Goal: Information Seeking & Learning: Understand process/instructions

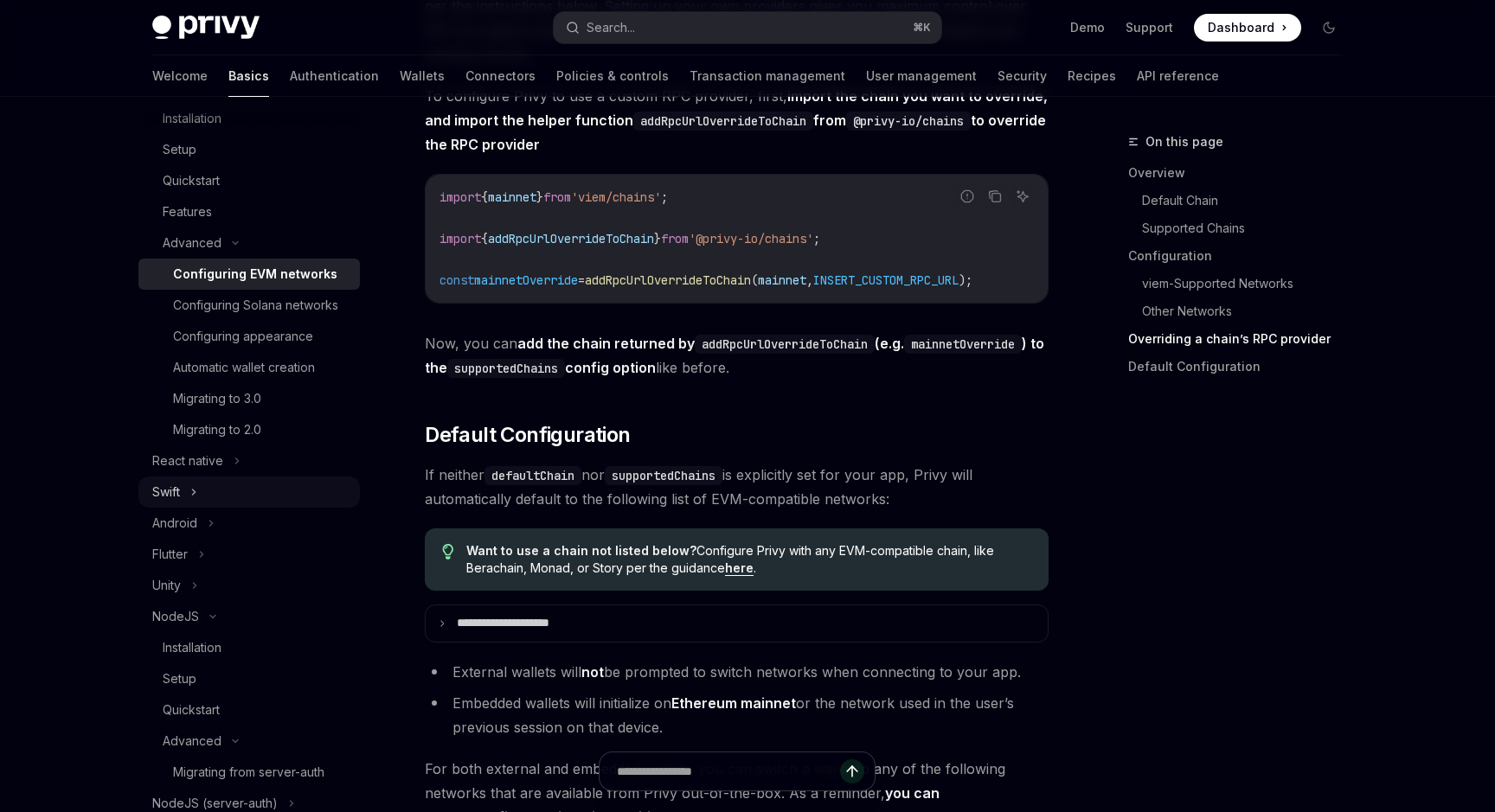
scroll to position [356, 0]
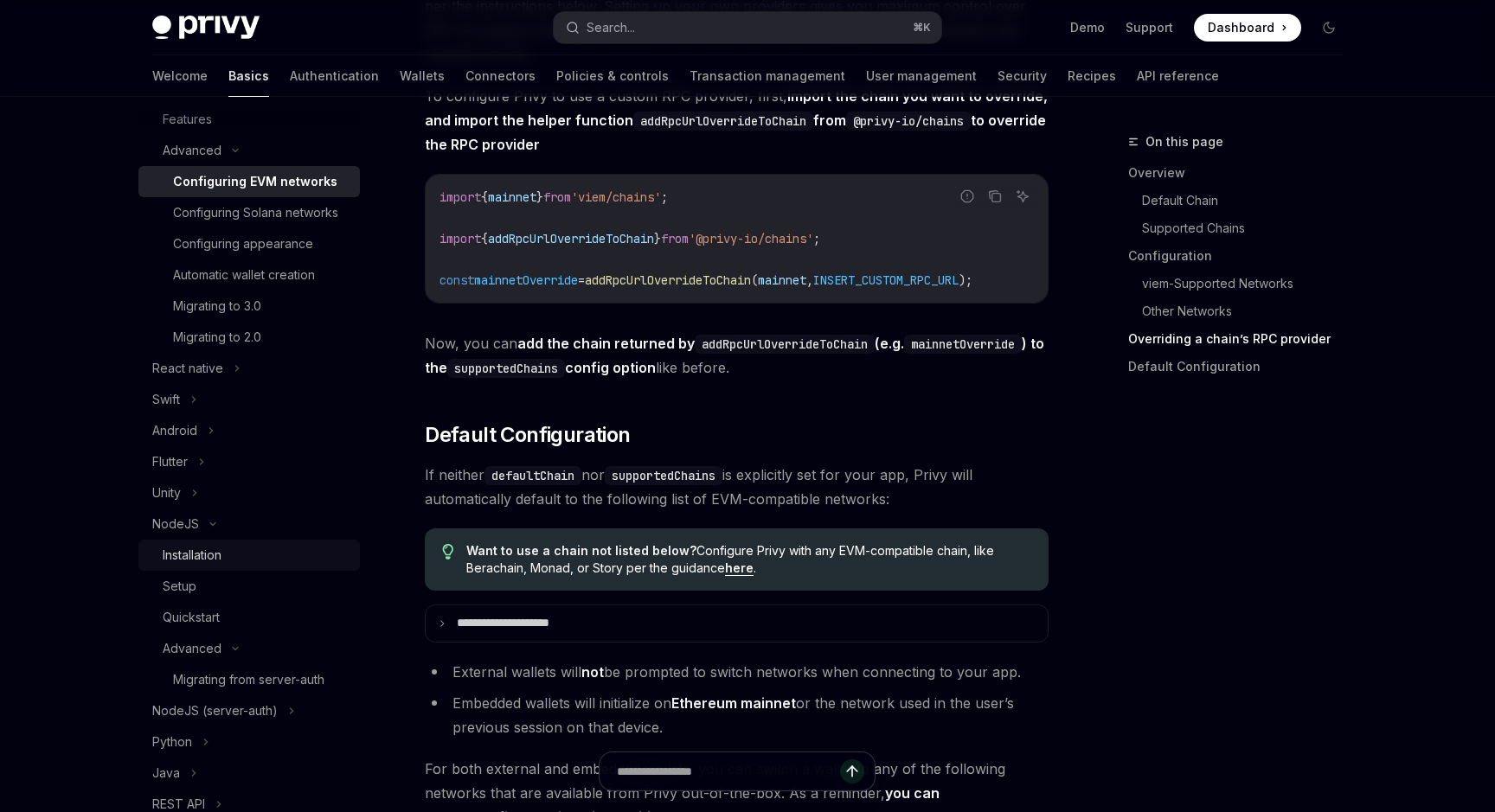
click at [222, 560] on div "Installation" at bounding box center [192, 556] width 59 height 21
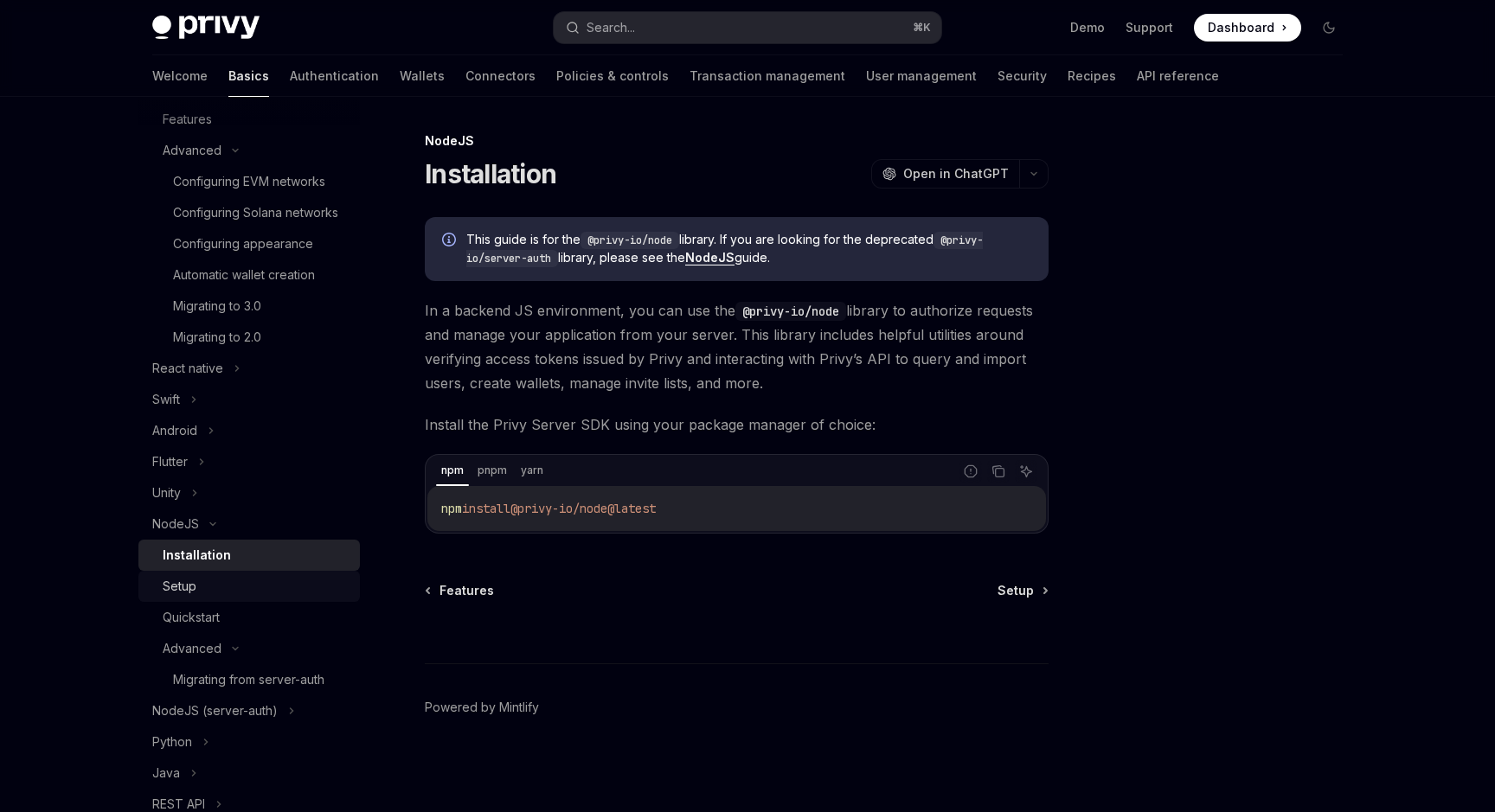
click at [201, 592] on div "Setup" at bounding box center [256, 587] width 187 height 21
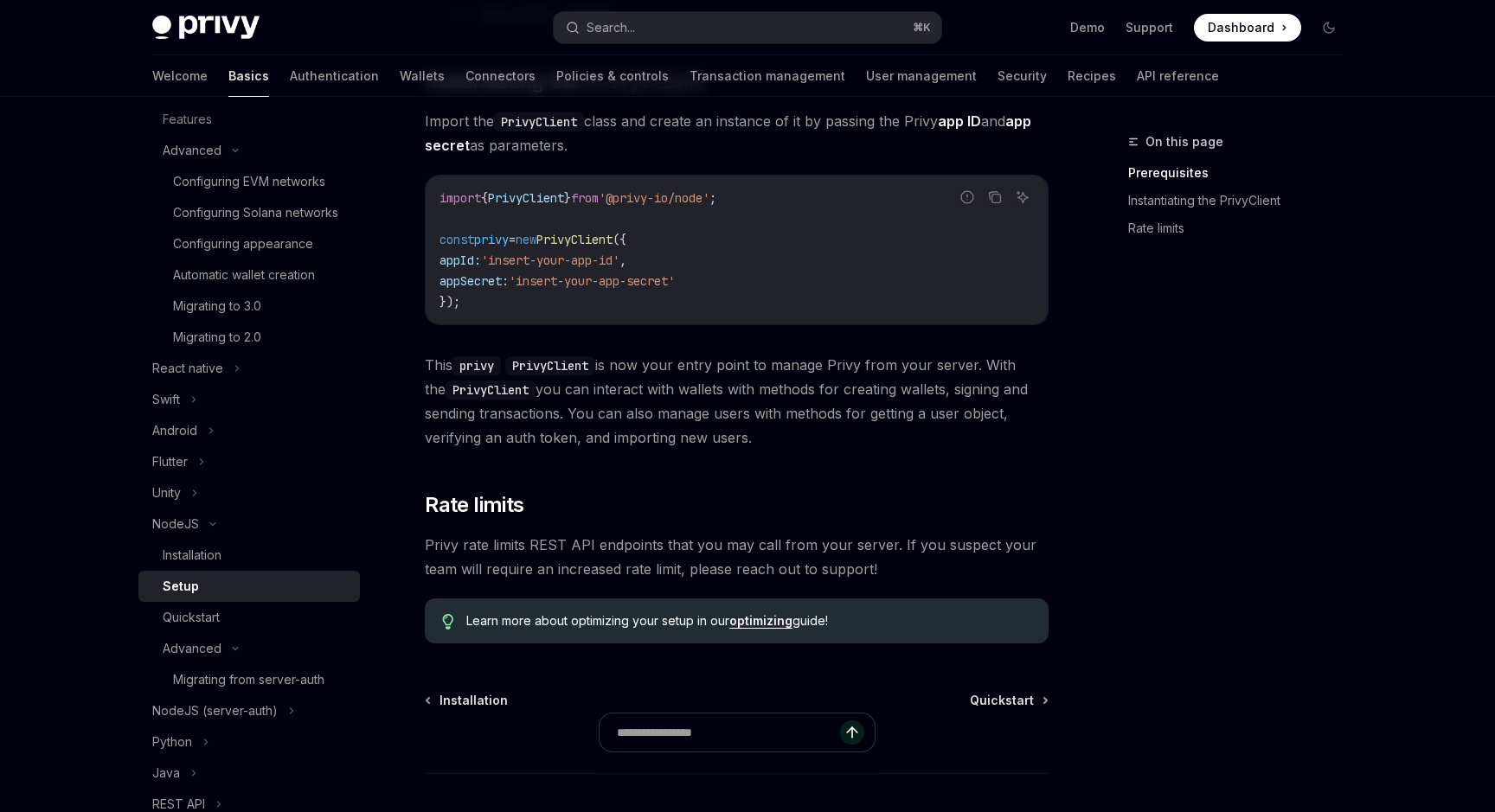
scroll to position [631, 0]
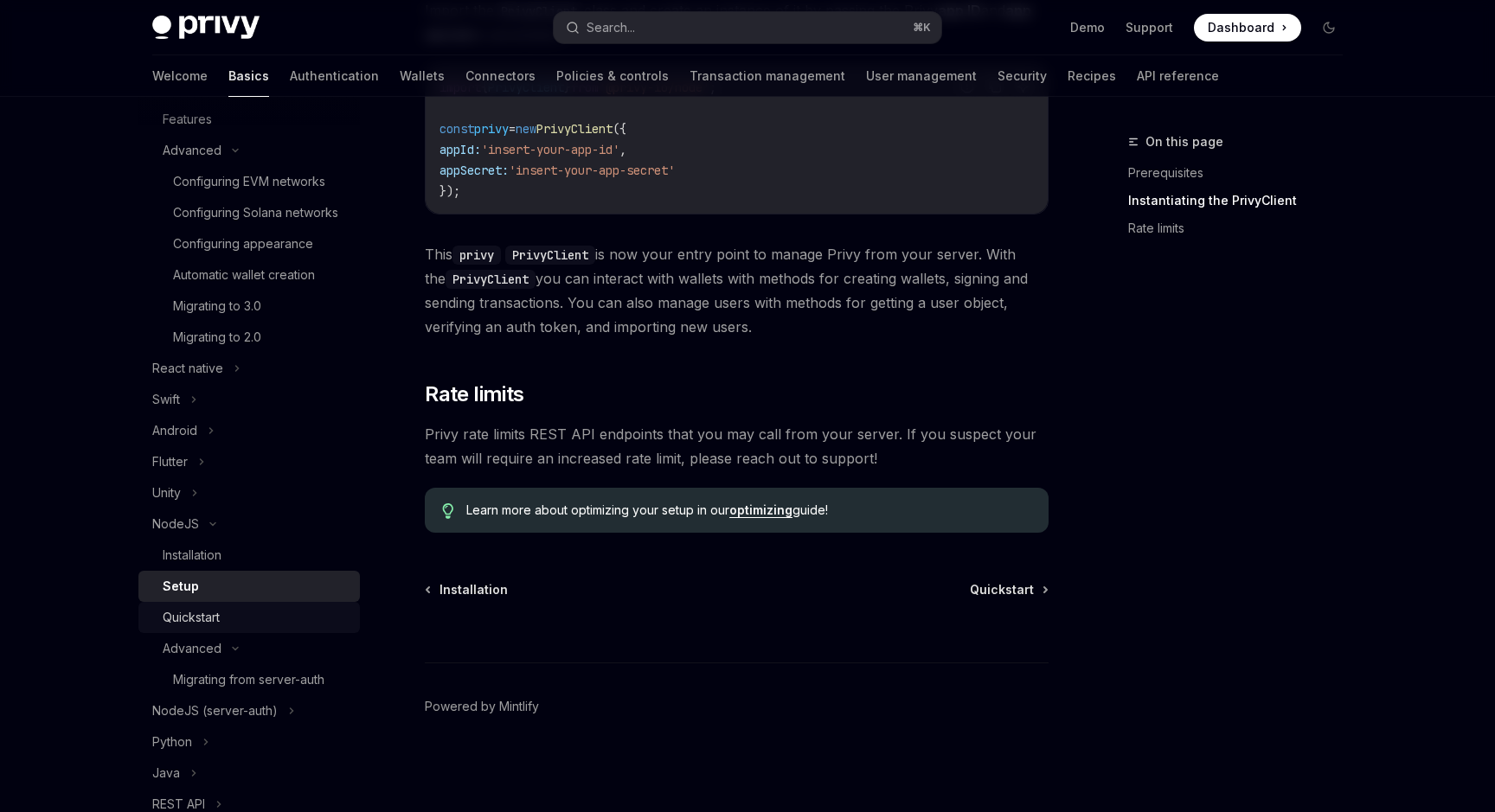
click at [225, 616] on div "Quickstart" at bounding box center [256, 617] width 187 height 21
type textarea "*"
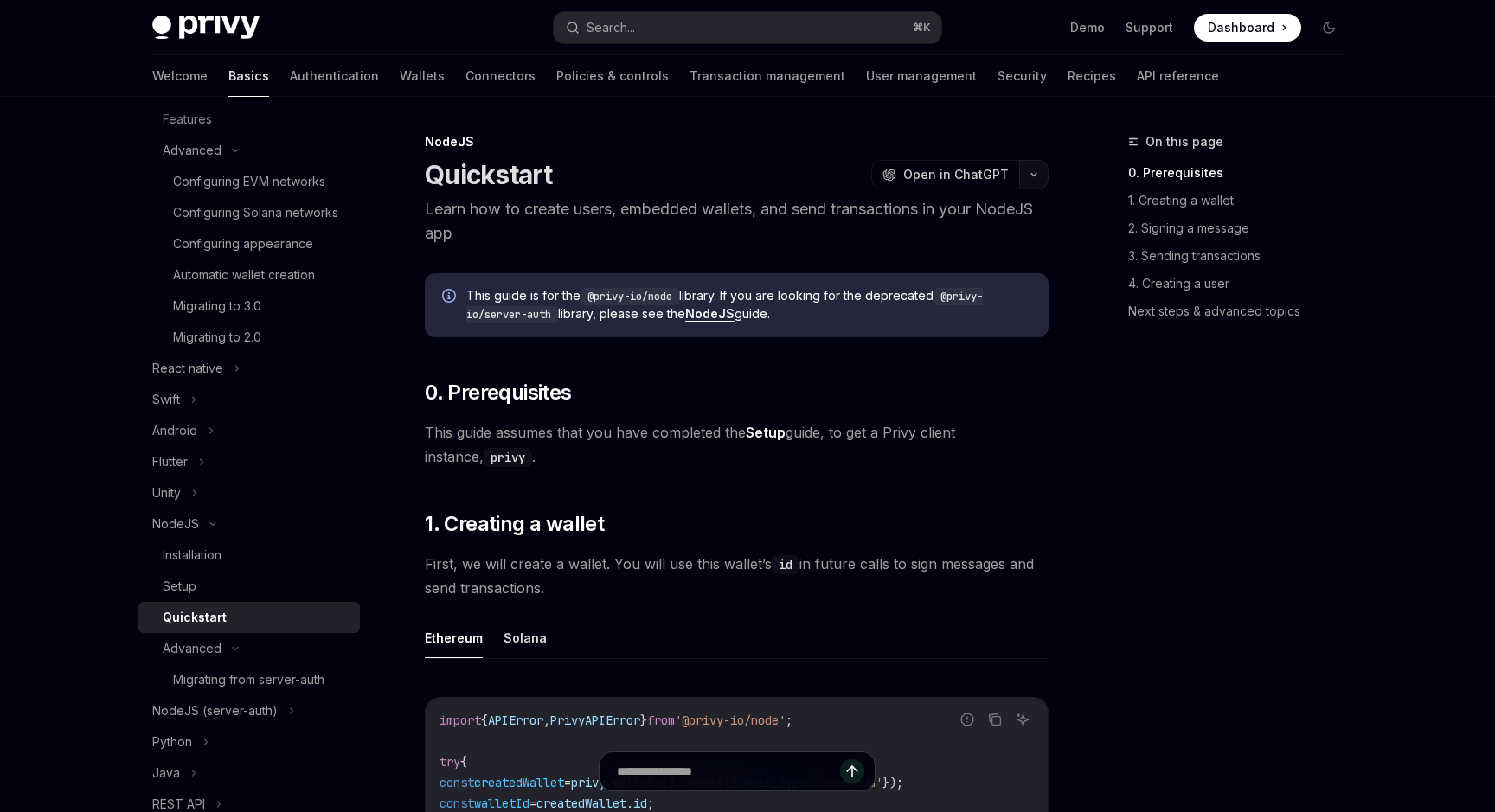
click at [1027, 180] on button "button" at bounding box center [1033, 174] width 29 height 29
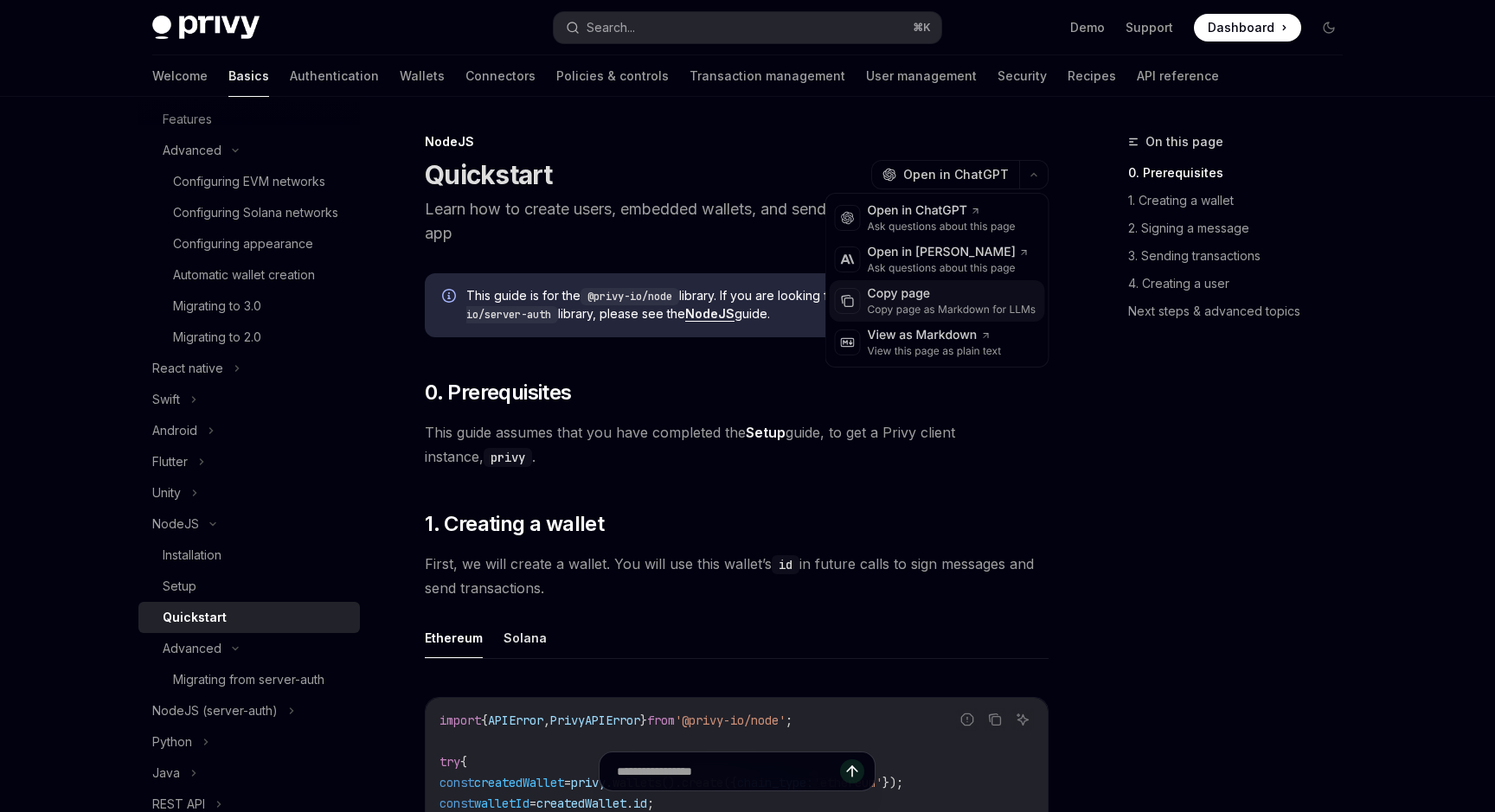
click at [954, 305] on div "Copy page as Markdown for LLMs" at bounding box center [952, 310] width 168 height 14
